Goal: Task Accomplishment & Management: Manage account settings

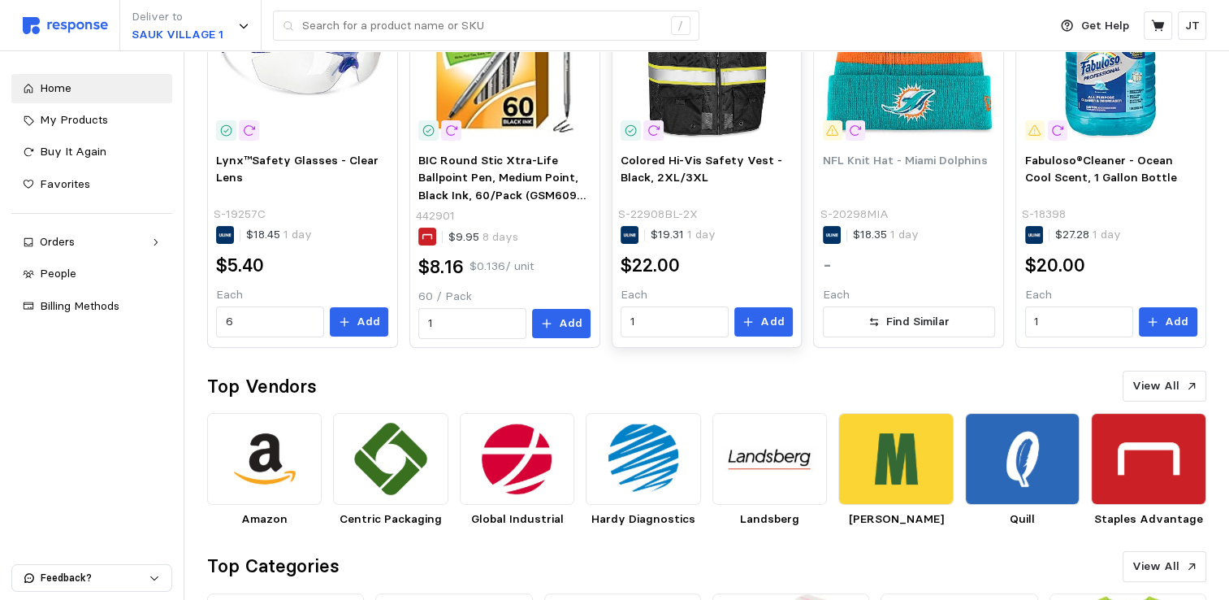
scroll to position [216, 0]
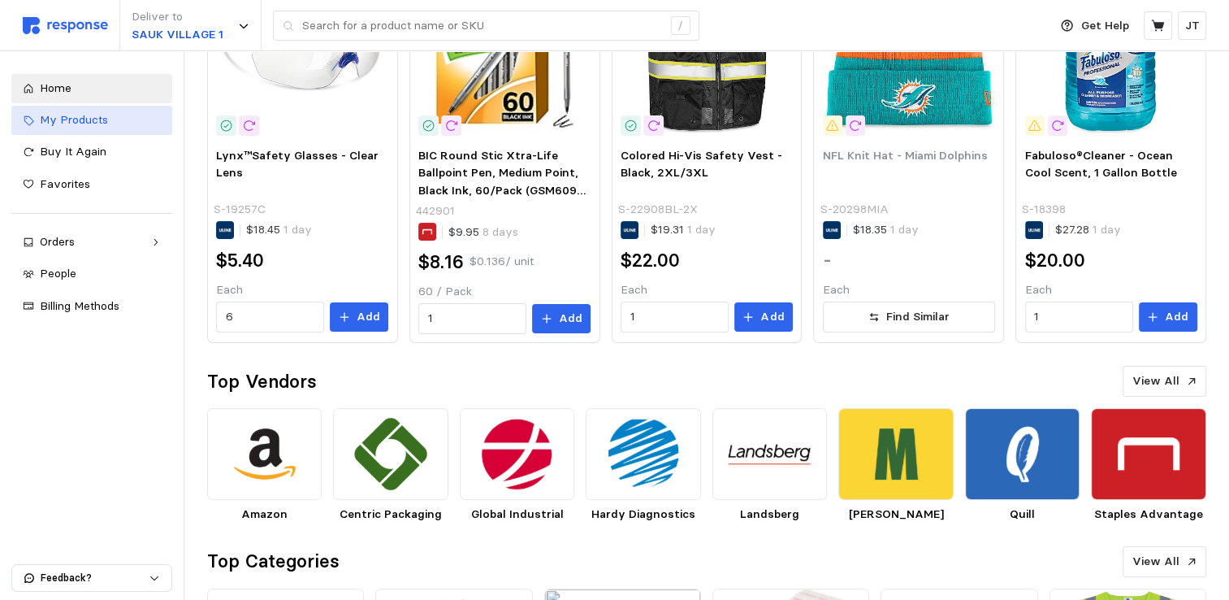
click at [89, 110] on link "My Products" at bounding box center [91, 120] width 161 height 29
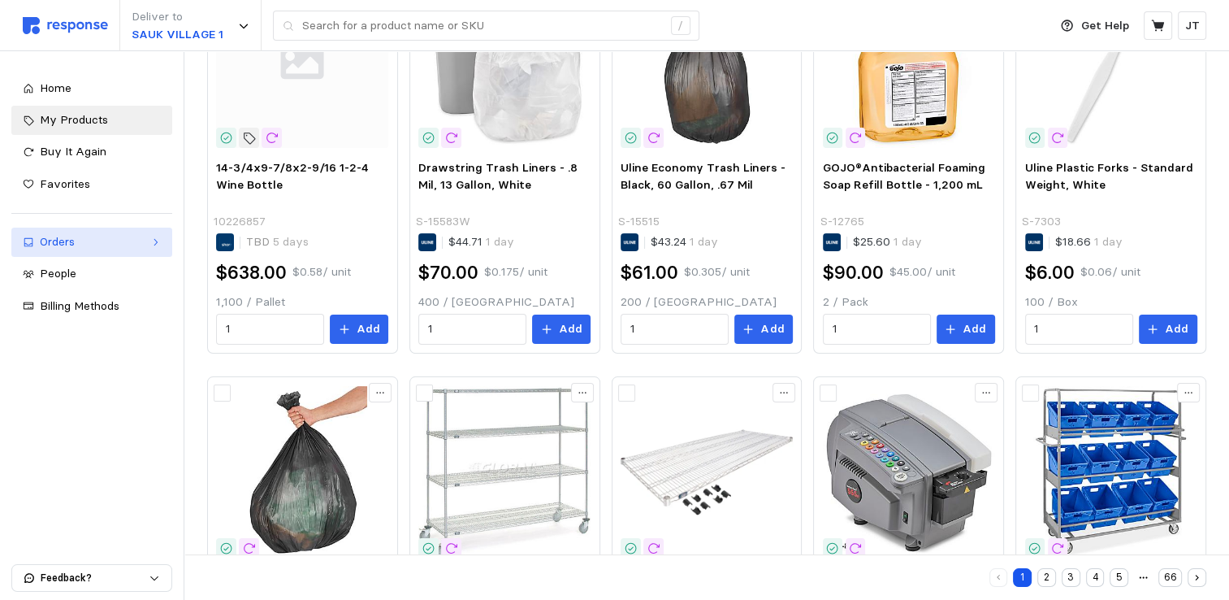
click at [84, 249] on div "Orders" at bounding box center [92, 242] width 104 height 18
